Goal: Information Seeking & Learning: Learn about a topic

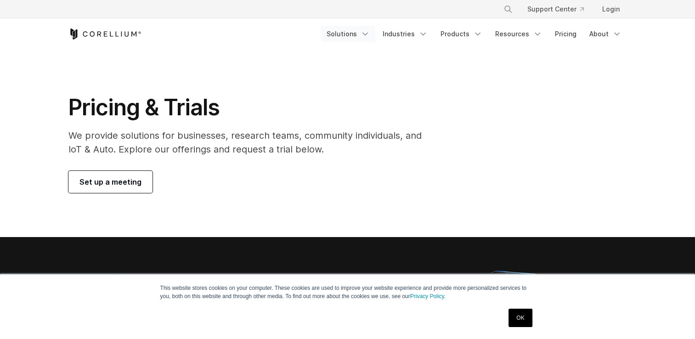
click at [357, 35] on link "Solutions" at bounding box center [348, 34] width 54 height 17
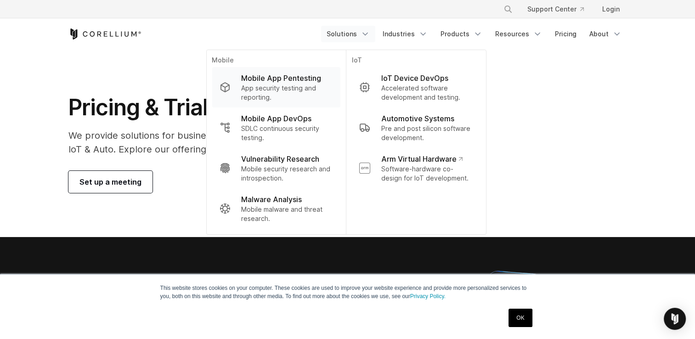
click at [296, 86] on p "App security testing and reporting." at bounding box center [286, 93] width 91 height 18
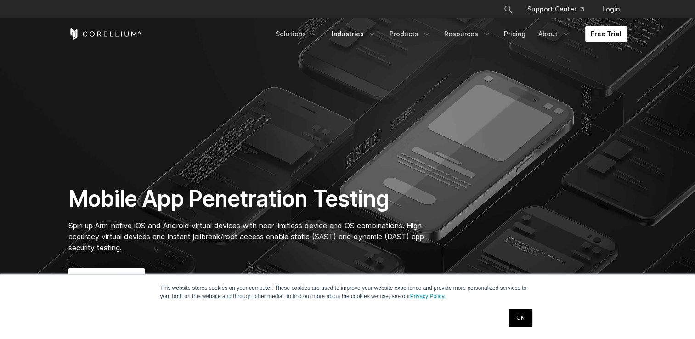
click at [344, 34] on link "Industries" at bounding box center [354, 34] width 56 height 17
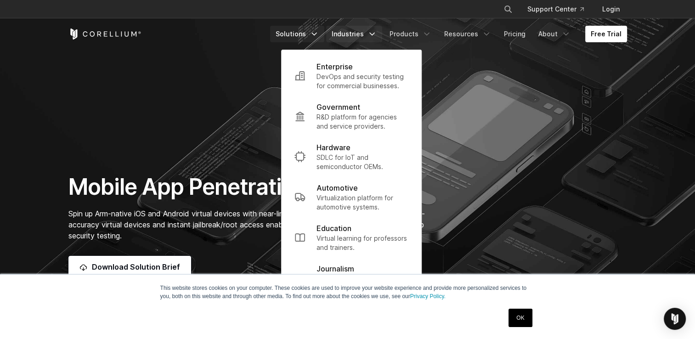
click at [318, 34] on icon "Navigation Menu" at bounding box center [314, 33] width 9 height 9
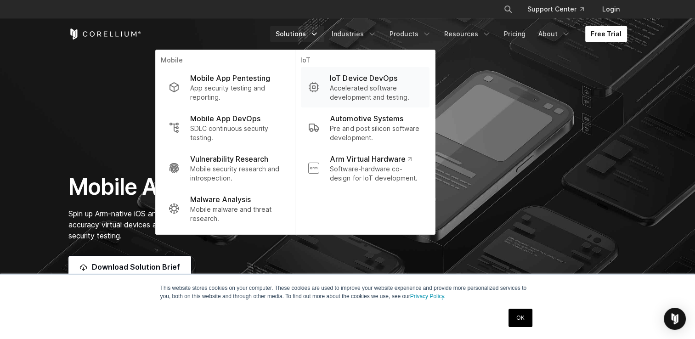
click at [410, 84] on p "Accelerated software development and testing." at bounding box center [376, 93] width 92 height 18
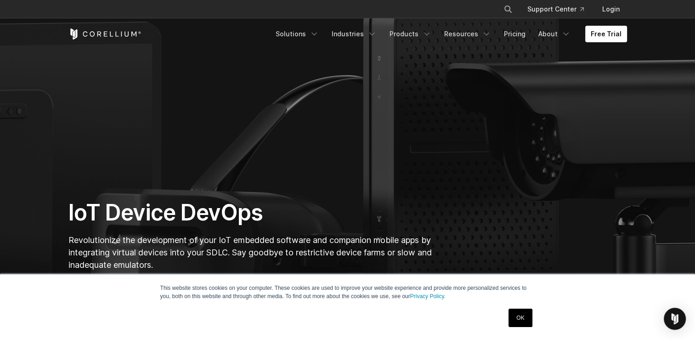
click at [518, 317] on link "OK" at bounding box center [520, 318] width 23 height 18
